Goal: Information Seeking & Learning: Learn about a topic

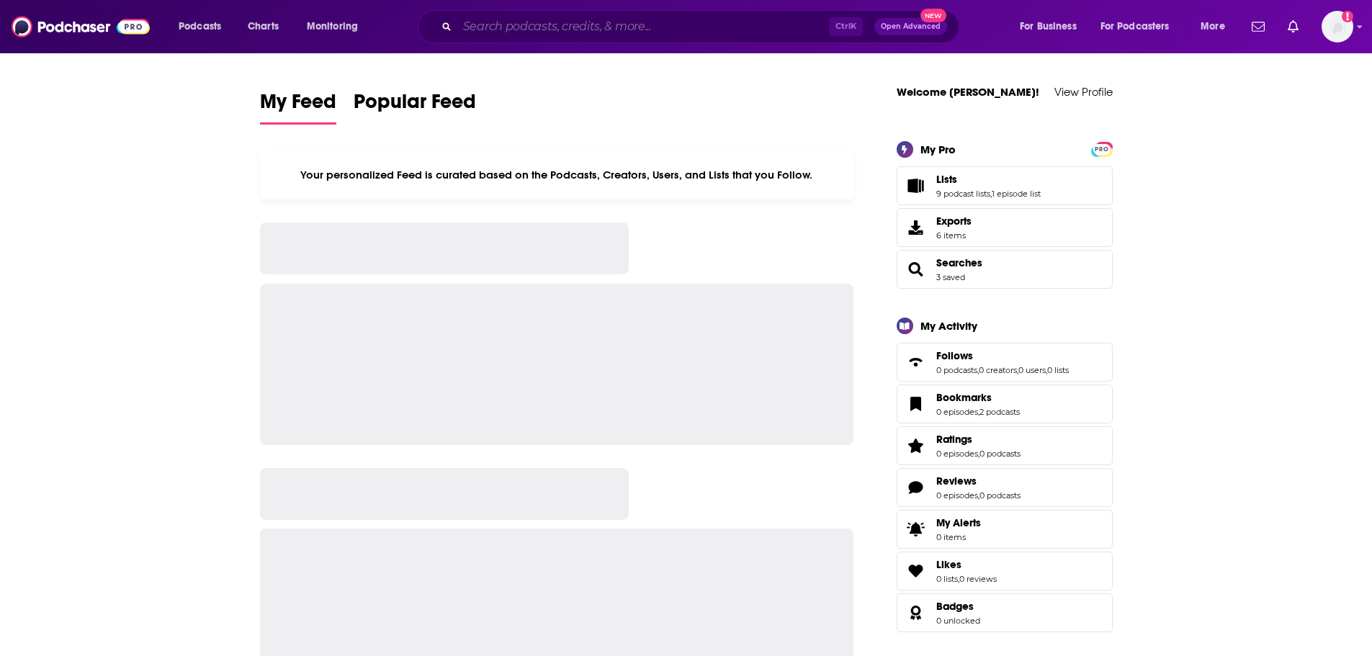
click at [682, 30] on input "Search podcasts, credits, & more..." at bounding box center [643, 26] width 372 height 23
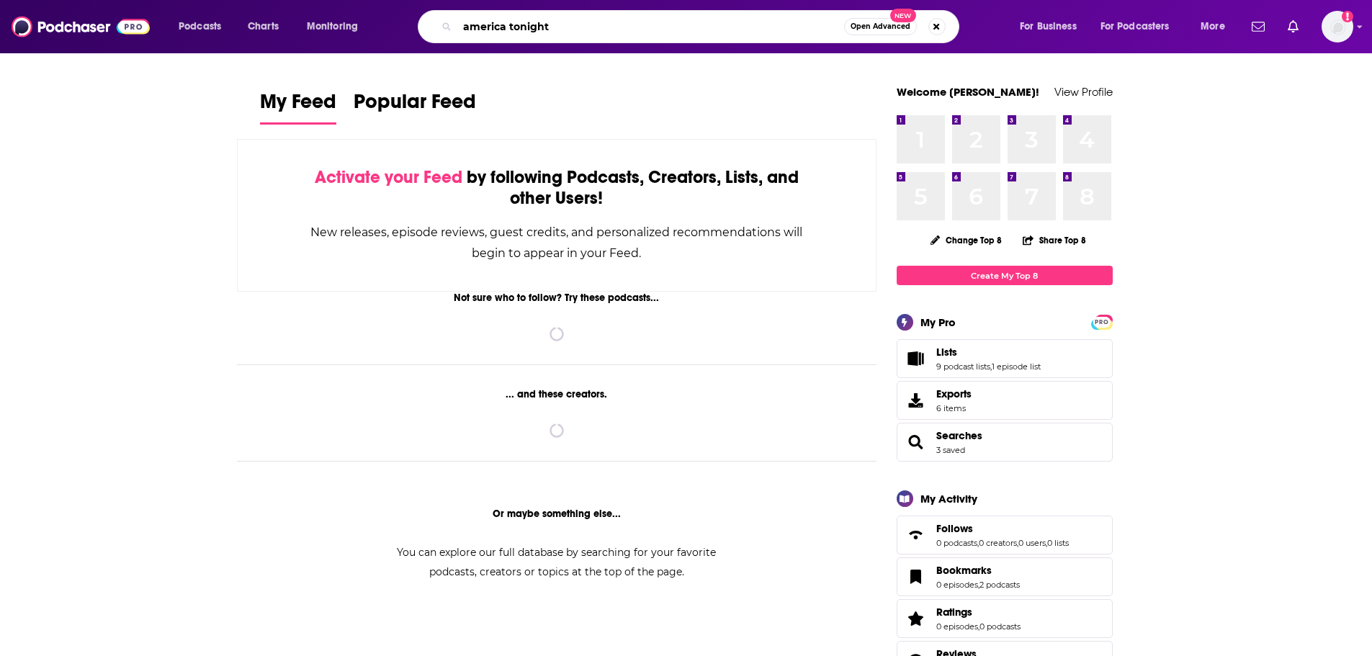
type input "america tonight"
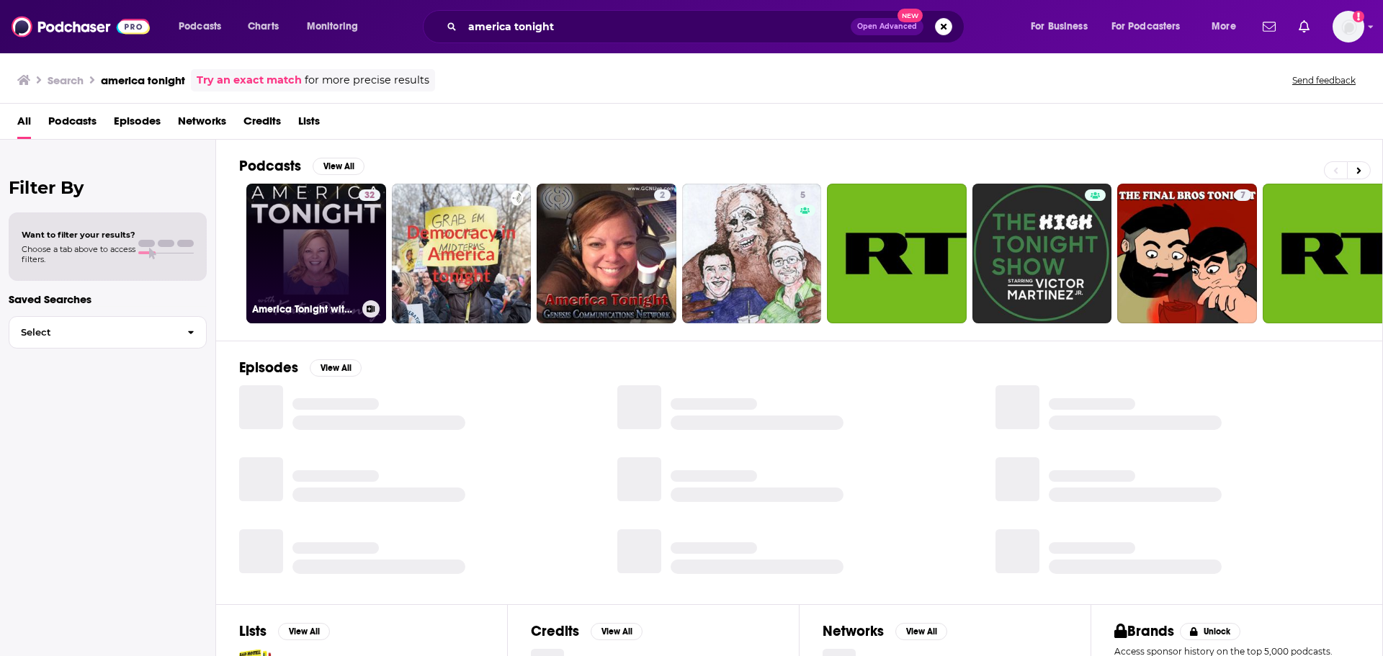
click at [326, 244] on link "32 America Tonight with [PERSON_NAME]" at bounding box center [316, 254] width 140 height 140
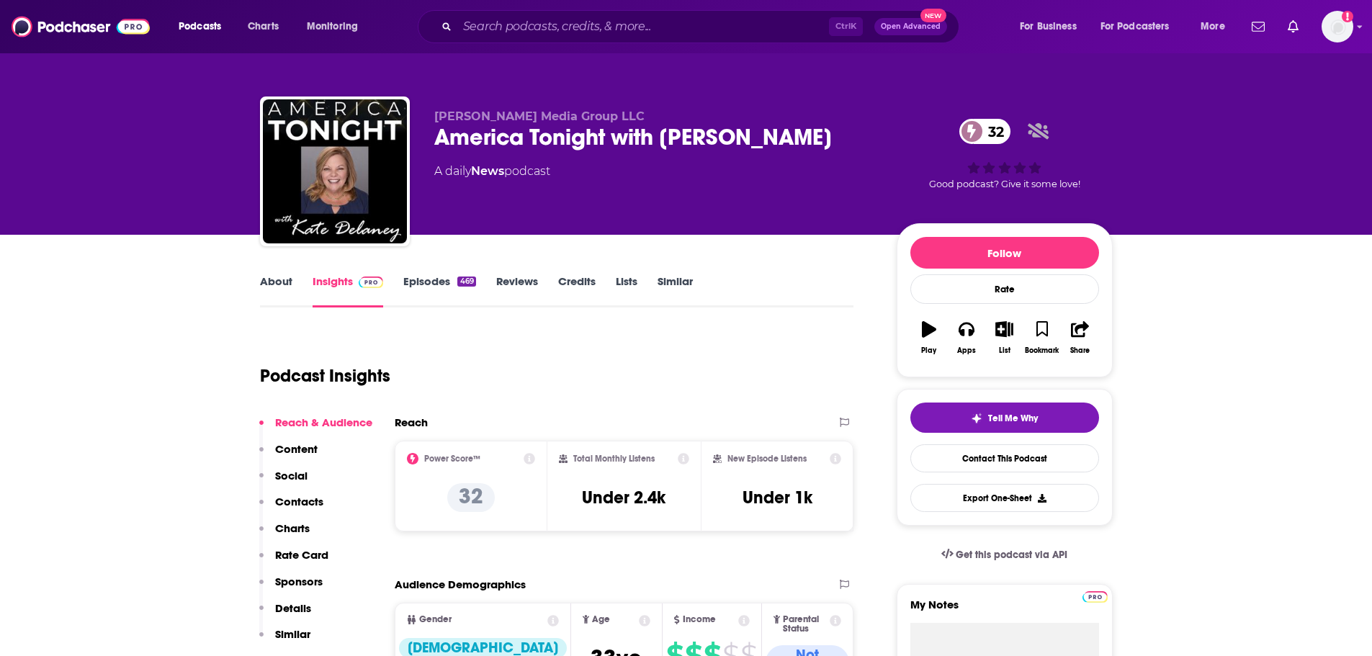
click at [439, 278] on link "Episodes 469" at bounding box center [439, 290] width 72 height 33
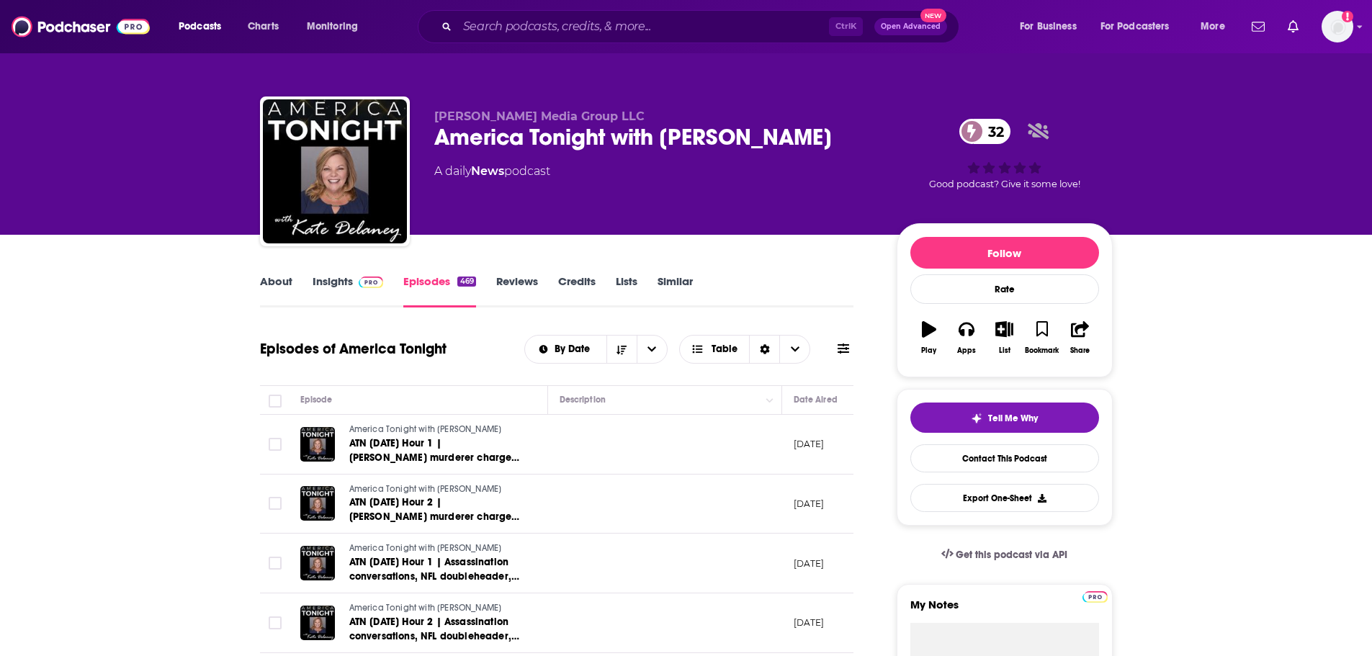
click at [328, 275] on link "Insights" at bounding box center [348, 290] width 71 height 33
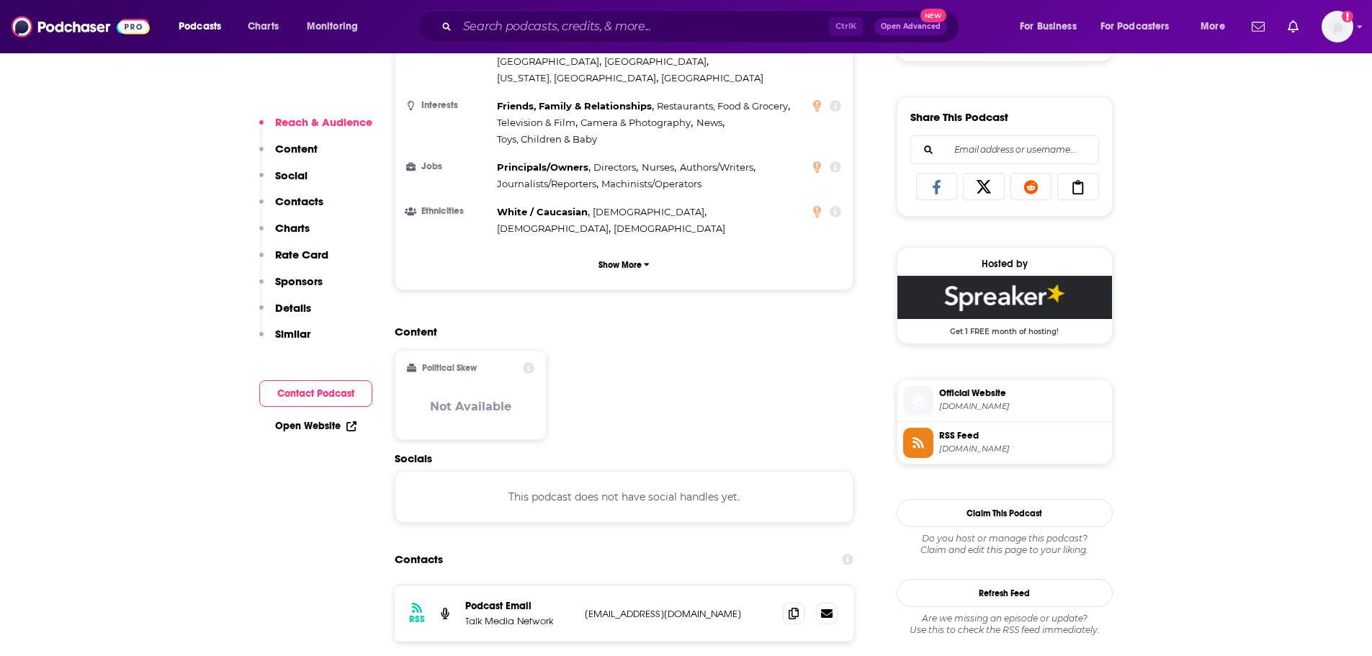
scroll to position [865, 0]
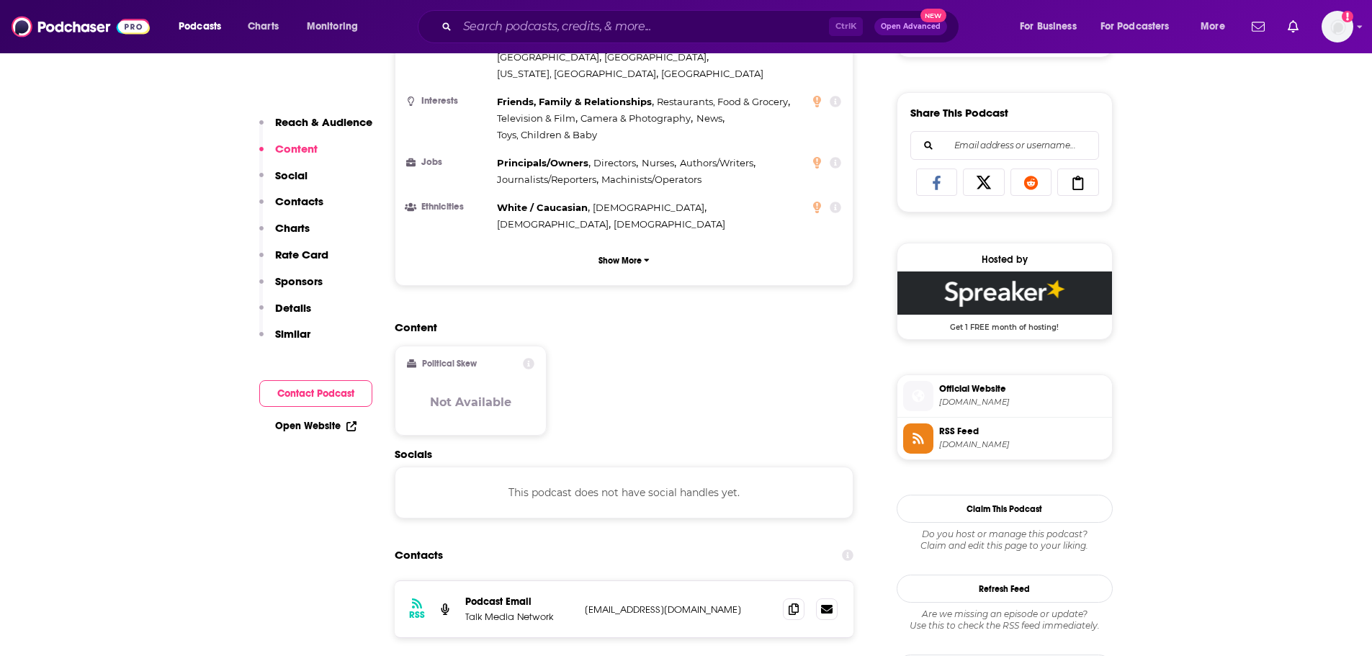
click at [947, 396] on span "Official Website" at bounding box center [1022, 389] width 167 height 13
